Goal: Check status: Check status

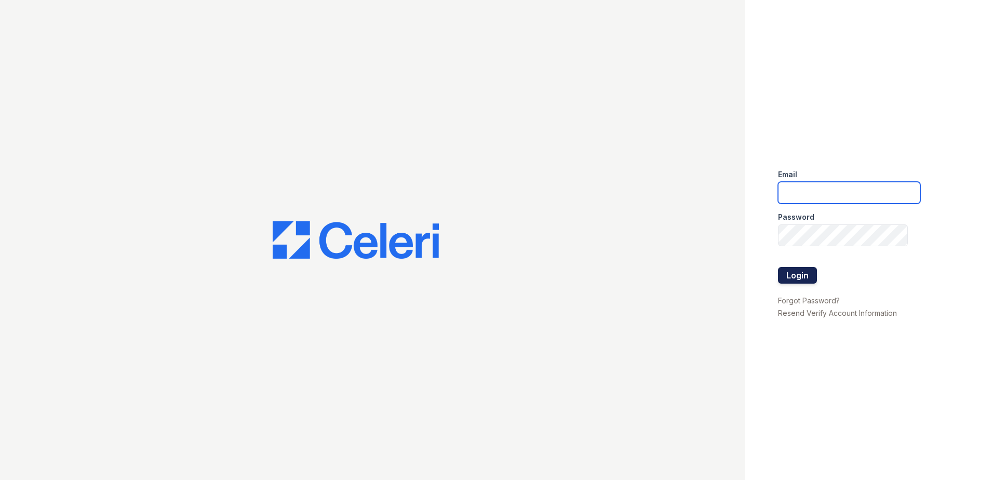
type input "[EMAIL_ADDRESS][DOMAIN_NAME]"
click at [807, 279] on button "Login" at bounding box center [797, 275] width 39 height 17
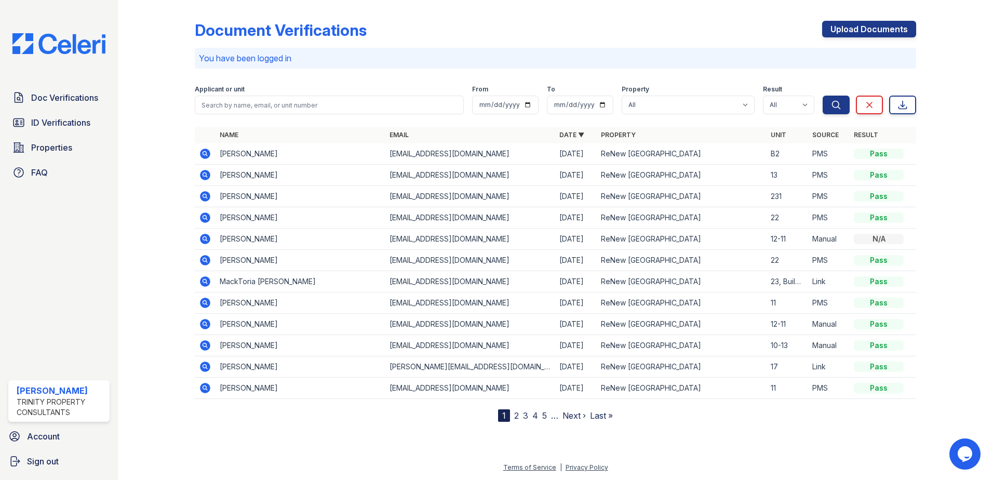
click at [205, 153] on icon at bounding box center [204, 153] width 3 height 3
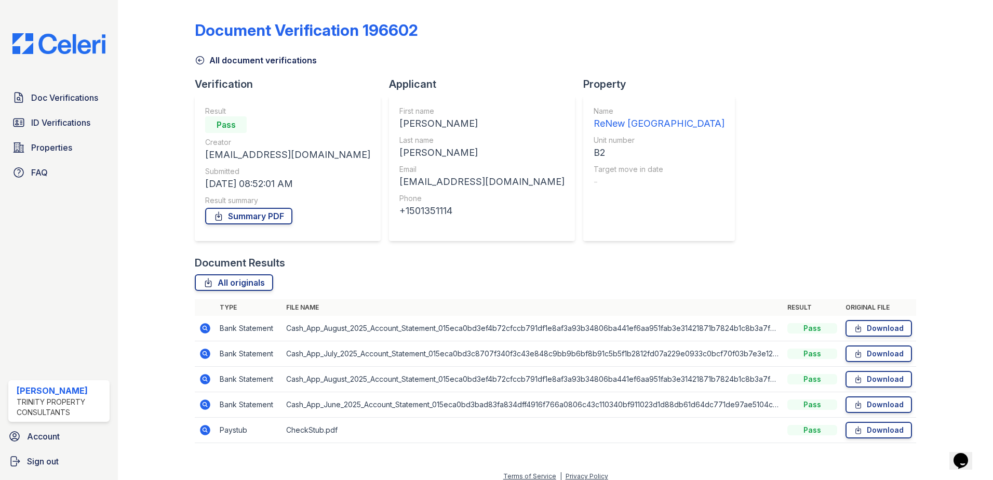
scroll to position [9, 0]
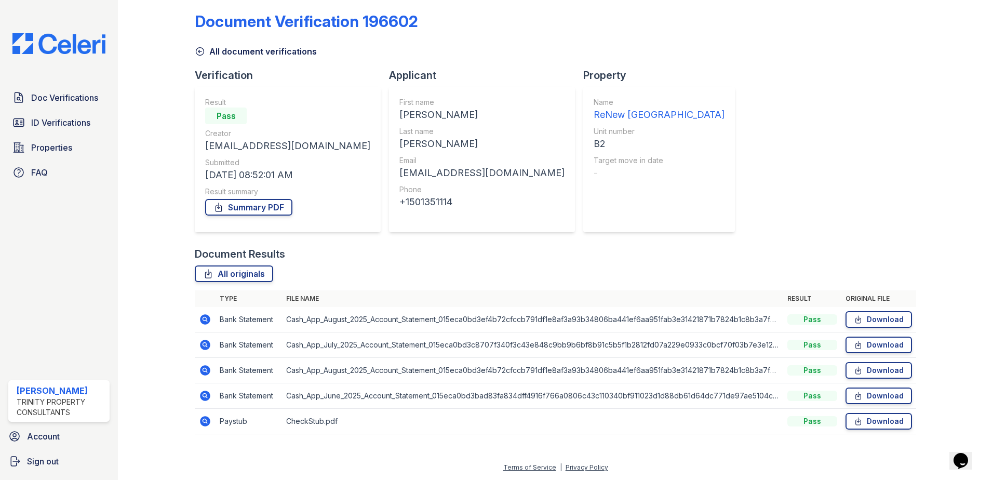
click at [203, 420] on icon at bounding box center [204, 420] width 3 height 3
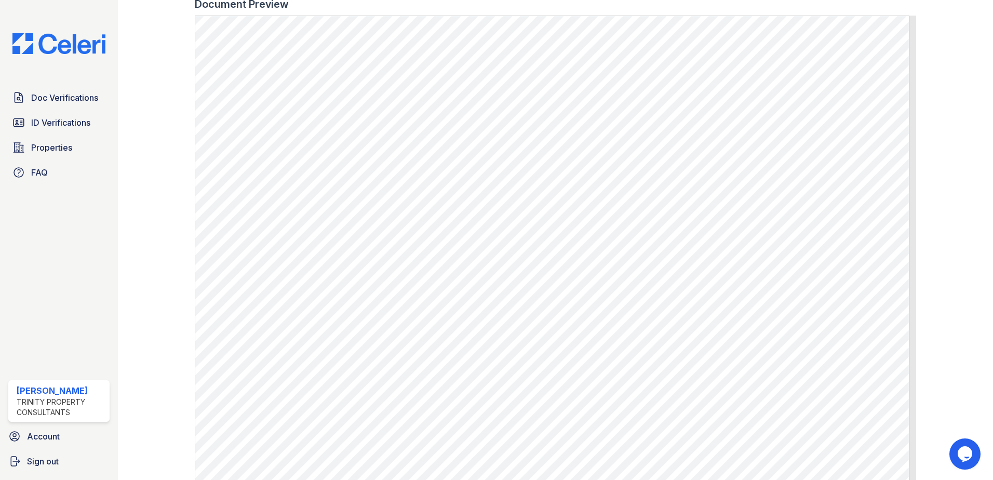
scroll to position [467, 0]
